Goal: Task Accomplishment & Management: Complete application form

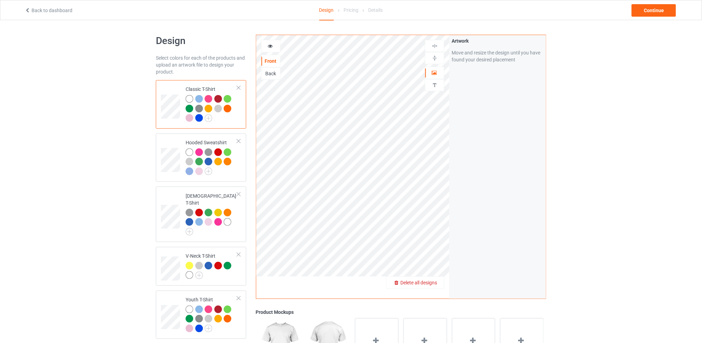
click at [434, 286] on div "Delete all designs" at bounding box center [415, 282] width 57 height 7
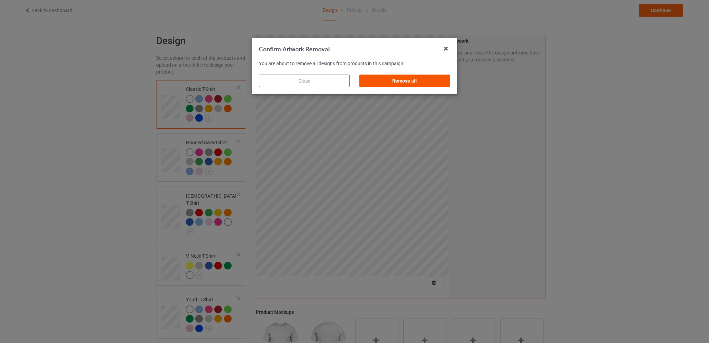
click at [405, 83] on div "Remove all" at bounding box center [405, 80] width 91 height 12
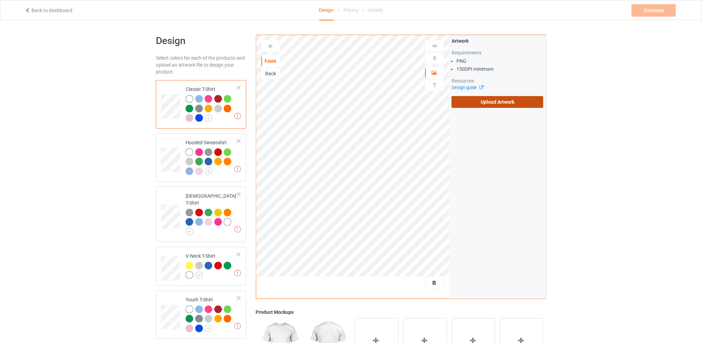
click at [500, 102] on label "Upload Artwork" at bounding box center [498, 102] width 92 height 12
click at [0, 0] on input "Upload Artwork" at bounding box center [0, 0] width 0 height 0
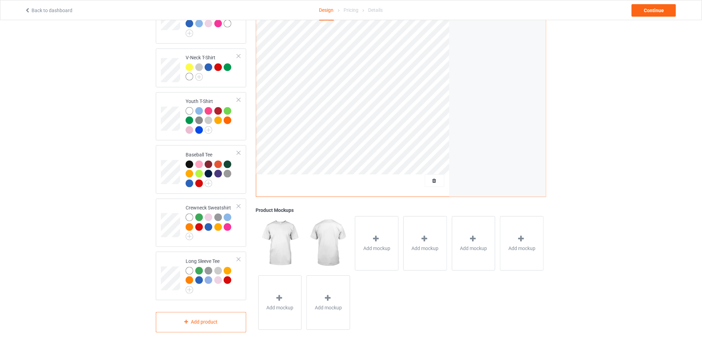
scroll to position [152, 0]
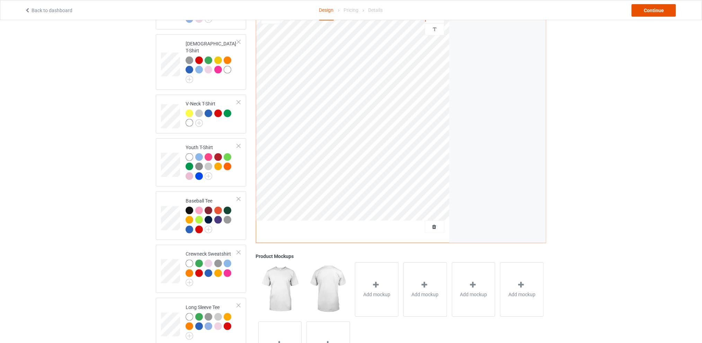
click at [647, 9] on div "Continue" at bounding box center [654, 10] width 44 height 12
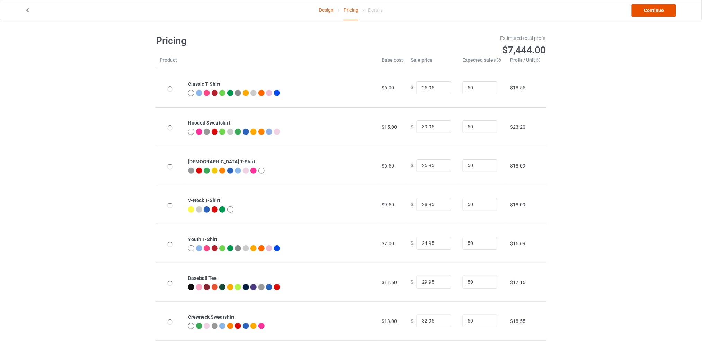
click at [650, 11] on link "Continue" at bounding box center [654, 10] width 44 height 12
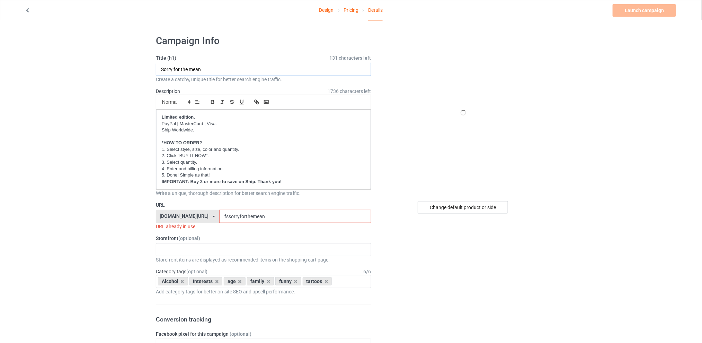
drag, startPoint x: 214, startPoint y: 70, endPoint x: 65, endPoint y: 80, distance: 149.6
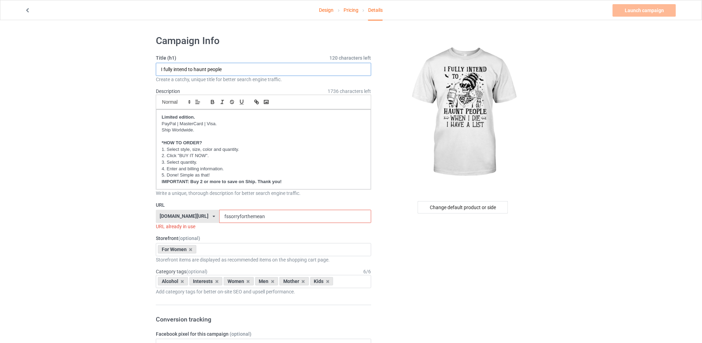
type input "I fully intend to haunt people"
drag, startPoint x: 295, startPoint y: 220, endPoint x: 233, endPoint y: 221, distance: 61.7
click at [233, 221] on input "fssorryforthemean" at bounding box center [295, 216] width 152 height 13
drag, startPoint x: 264, startPoint y: 218, endPoint x: 203, endPoint y: 220, distance: 61.0
click at [203, 220] on div "[DOMAIN_NAME][URL] [DOMAIN_NAME][URL] [DOMAIN_NAME][URL] [DOMAIN_NAME][URL] 5d7…" at bounding box center [263, 216] width 215 height 13
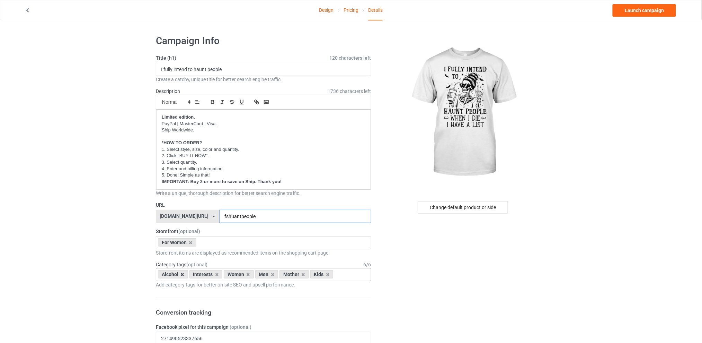
type input "fshuantpeople"
click at [181, 273] on icon at bounding box center [182, 274] width 3 height 5
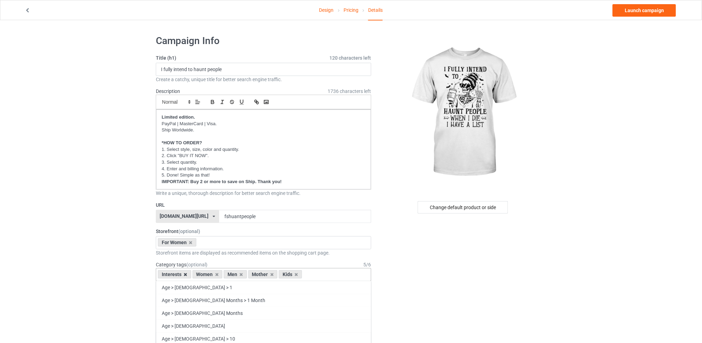
click at [184, 273] on icon at bounding box center [185, 274] width 3 height 5
click at [206, 274] on icon at bounding box center [206, 274] width 3 height 5
click at [212, 274] on icon at bounding box center [212, 274] width 3 height 5
click at [207, 274] on icon at bounding box center [206, 274] width 3 height 5
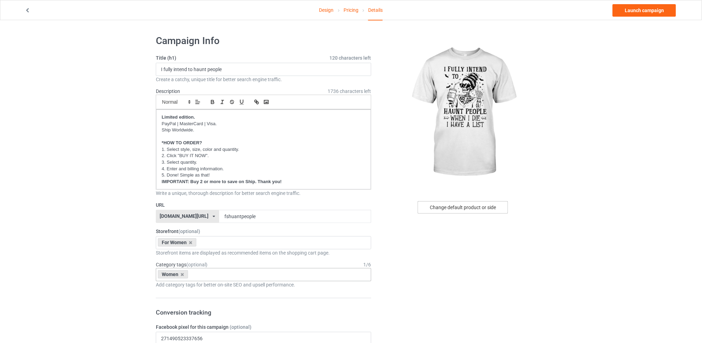
click at [458, 206] on div "Change default product or side" at bounding box center [463, 207] width 90 height 12
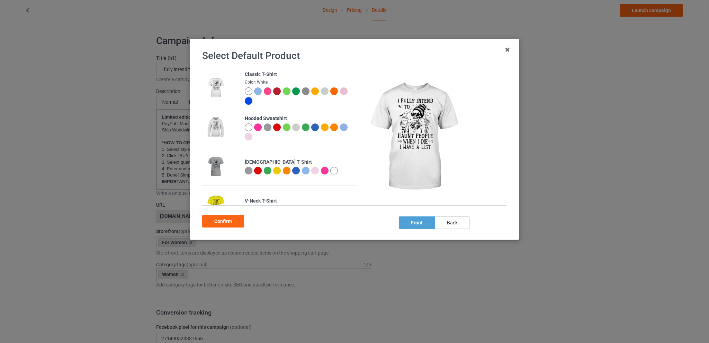
click at [258, 89] on div at bounding box center [258, 91] width 8 height 8
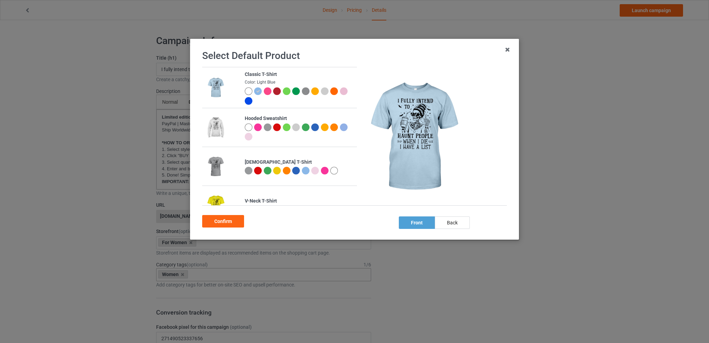
click at [321, 91] on div at bounding box center [325, 91] width 8 height 8
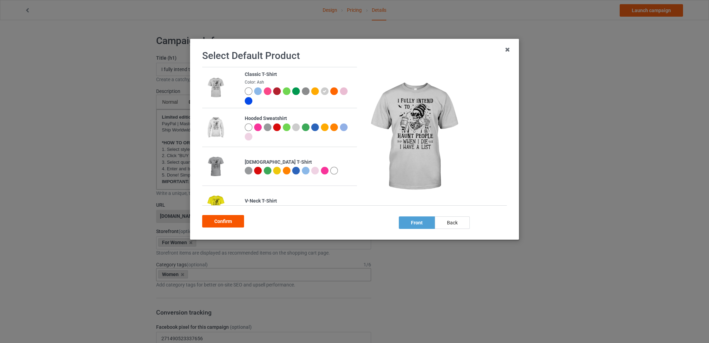
click at [221, 222] on div "Confirm" at bounding box center [223, 221] width 42 height 12
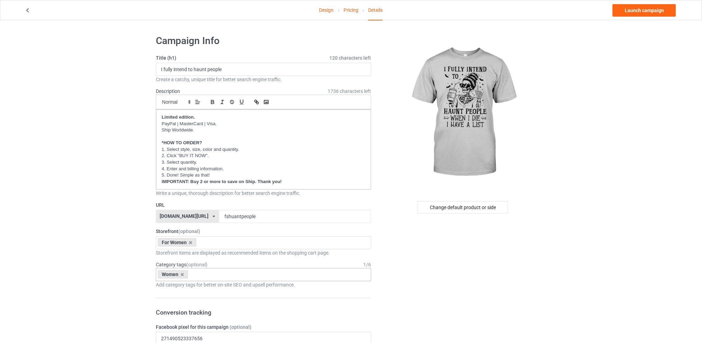
click at [640, 10] on link "Launch campaign" at bounding box center [644, 10] width 63 height 12
